Goal: Task Accomplishment & Management: Use online tool/utility

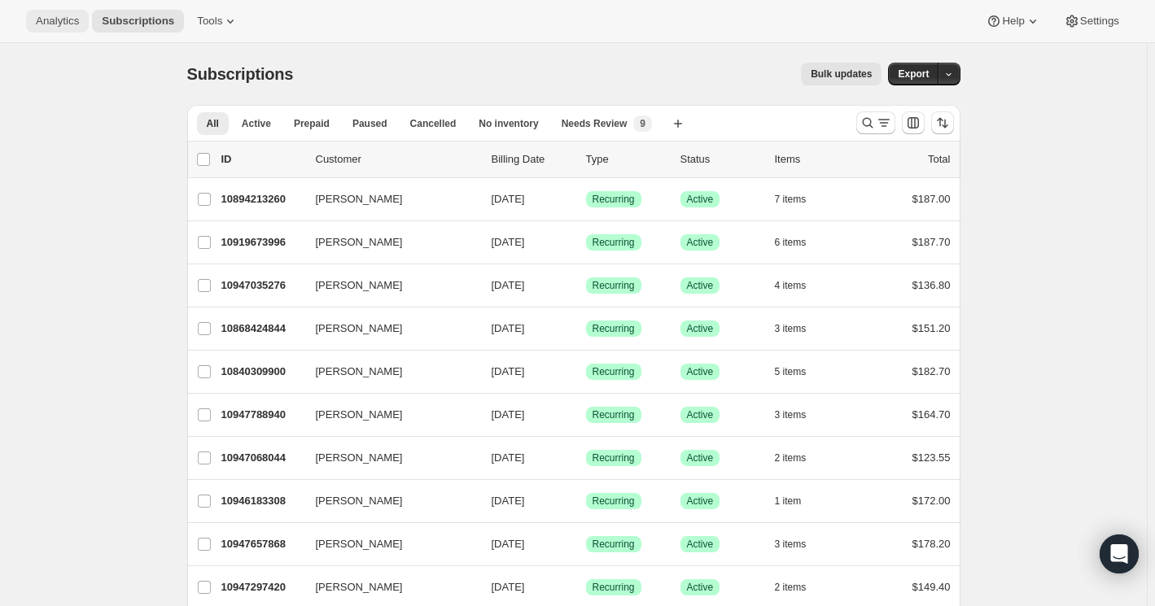
click at [53, 15] on span "Analytics" at bounding box center [57, 21] width 43 height 13
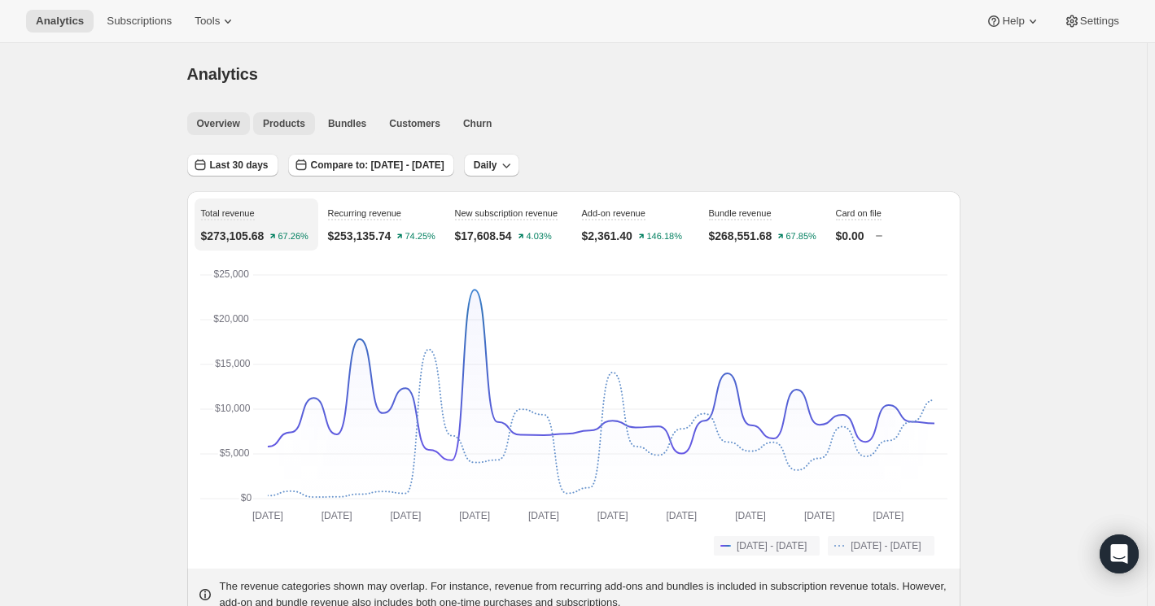
click at [287, 125] on span "Products" at bounding box center [284, 123] width 42 height 13
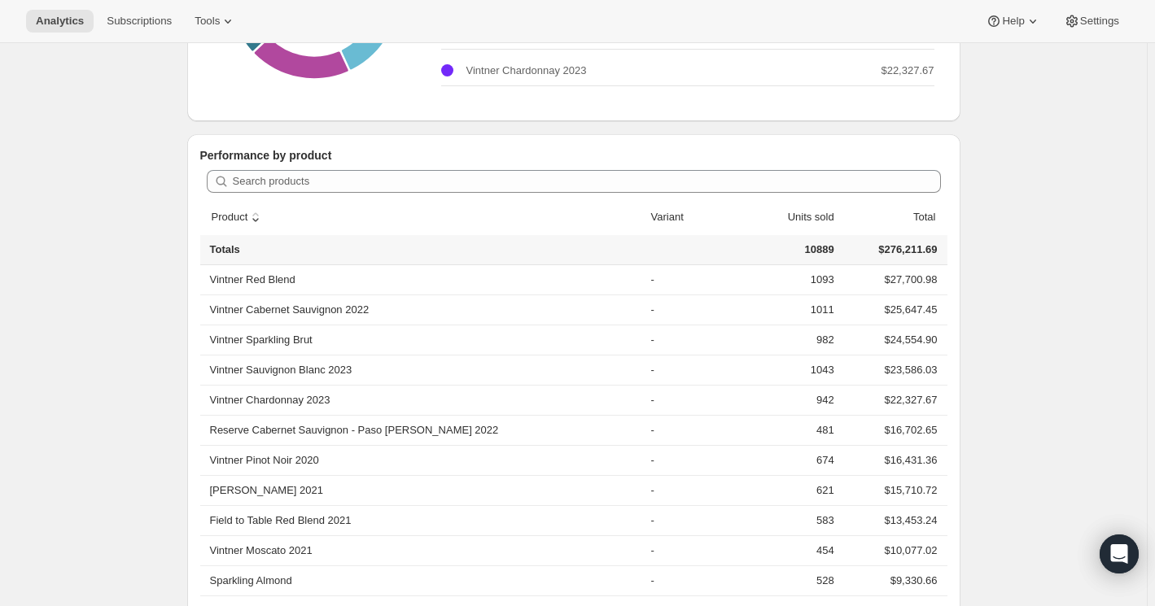
scroll to position [370, 0]
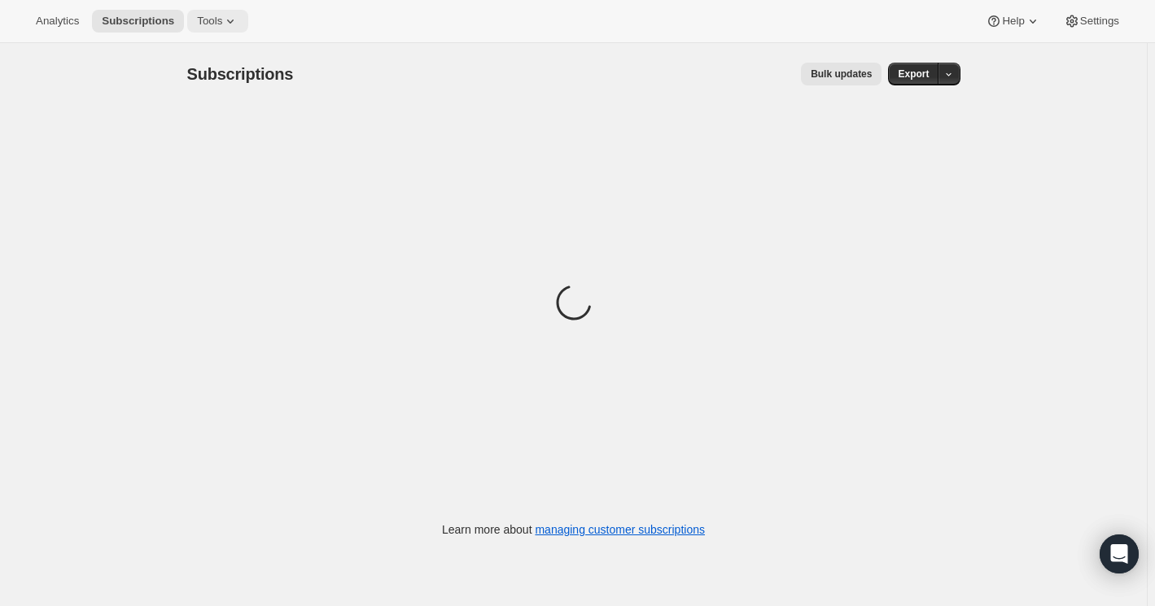
click at [200, 20] on span "Tools" at bounding box center [209, 21] width 25 height 13
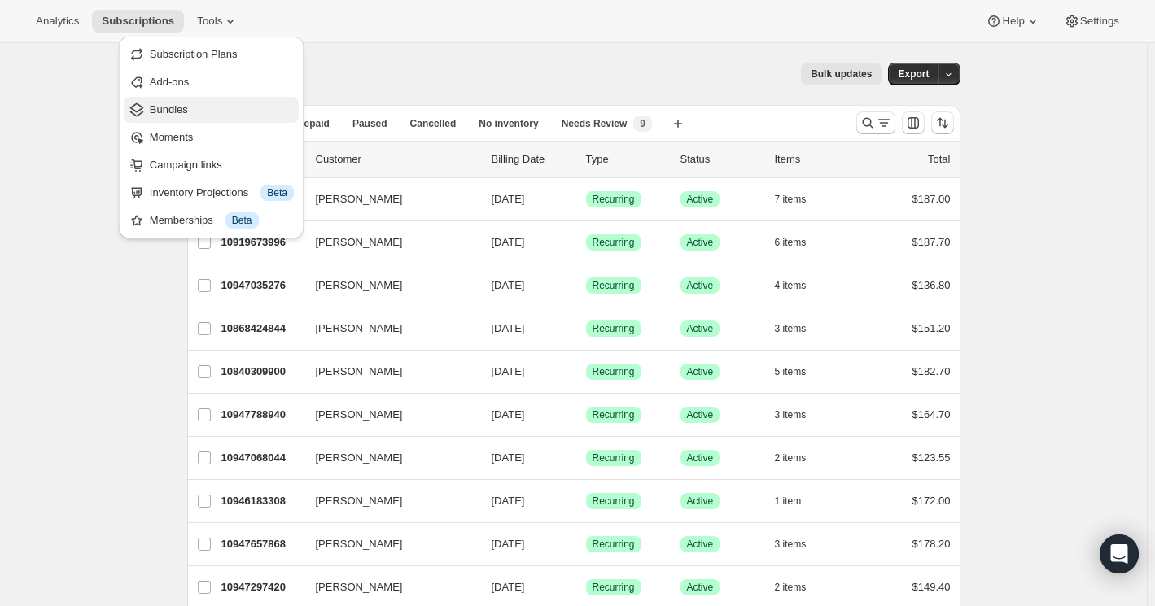
click at [190, 113] on span "Bundles" at bounding box center [222, 110] width 144 height 16
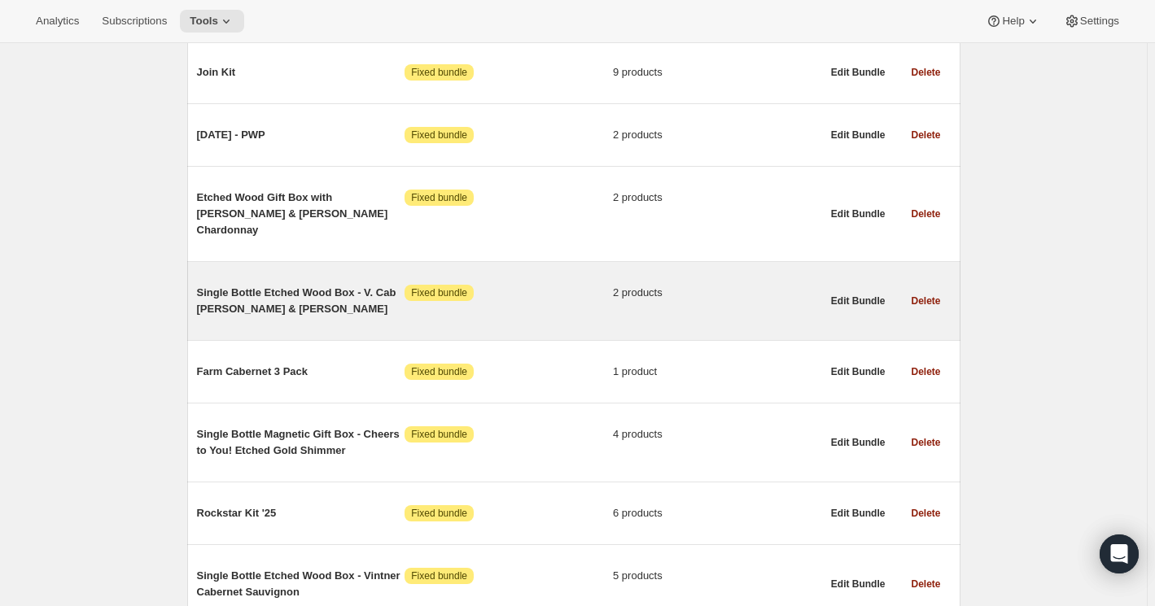
scroll to position [3625, 0]
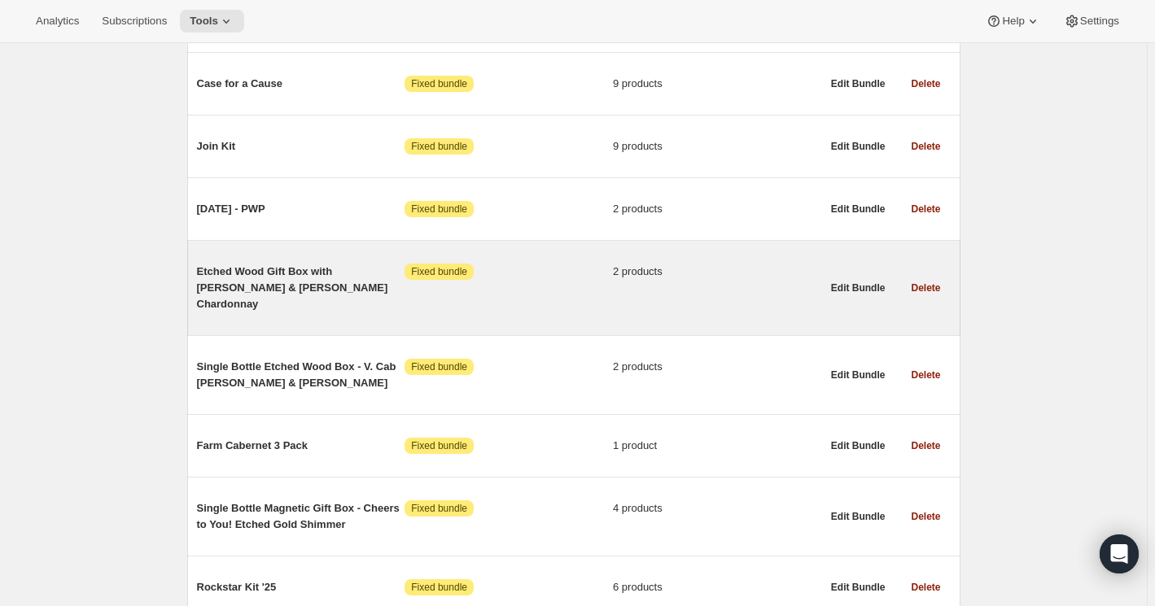
click at [253, 264] on span "Etched Wood Gift Box with [PERSON_NAME] & [PERSON_NAME] Chardonnay" at bounding box center [301, 288] width 208 height 49
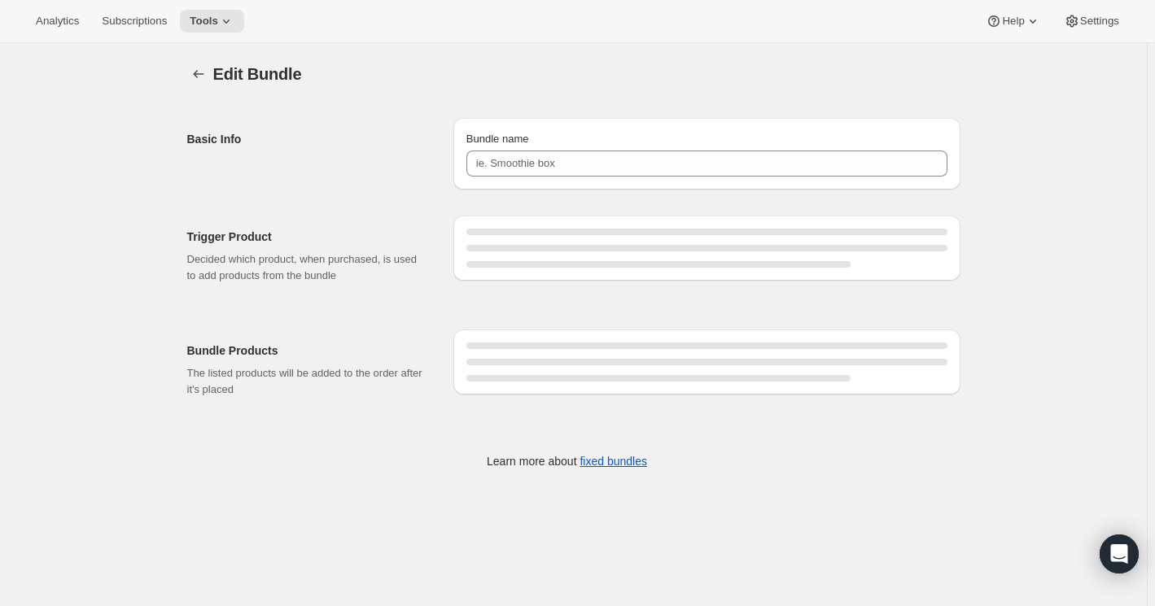
type input "Etched Wood Gift Box with [PERSON_NAME] & [PERSON_NAME] Chardonnay"
